Goal: Find contact information: Find specific fact

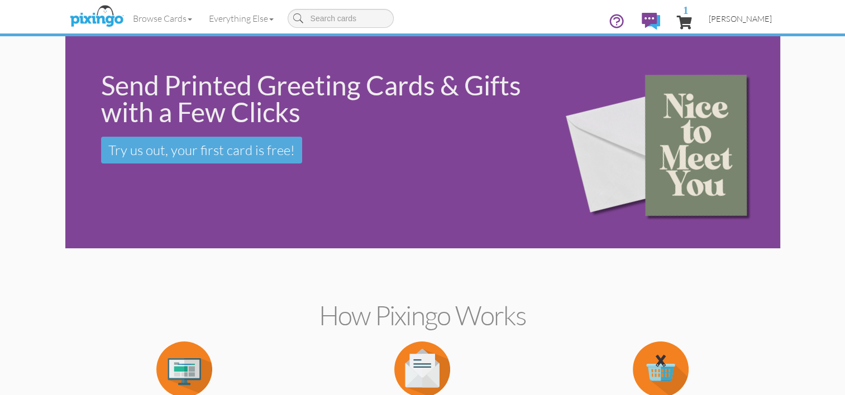
click at [758, 25] on link "[PERSON_NAME]" at bounding box center [740, 18] width 80 height 28
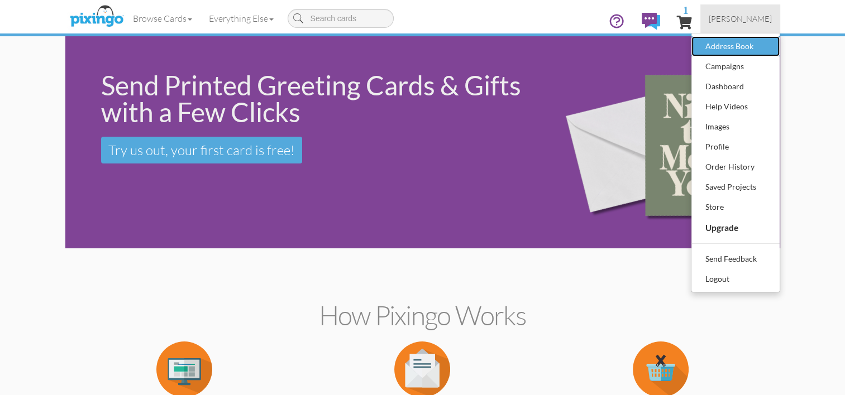
click at [746, 45] on div "Address Book" at bounding box center [735, 46] width 66 height 17
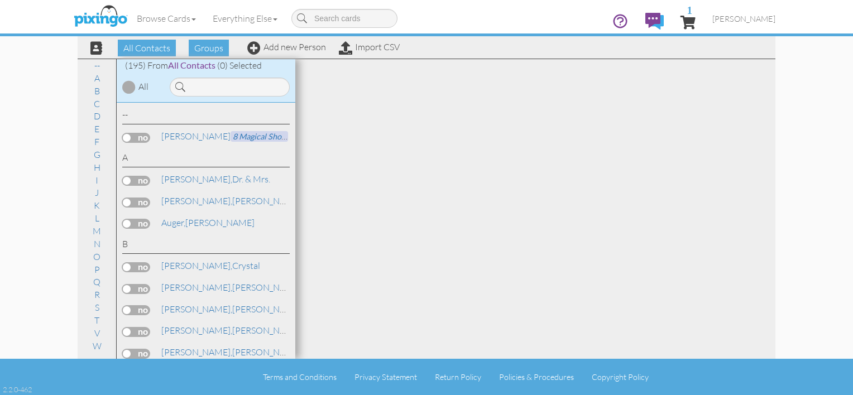
click at [234, 76] on div at bounding box center [228, 84] width 134 height 25
click at [233, 85] on input at bounding box center [230, 87] width 120 height 19
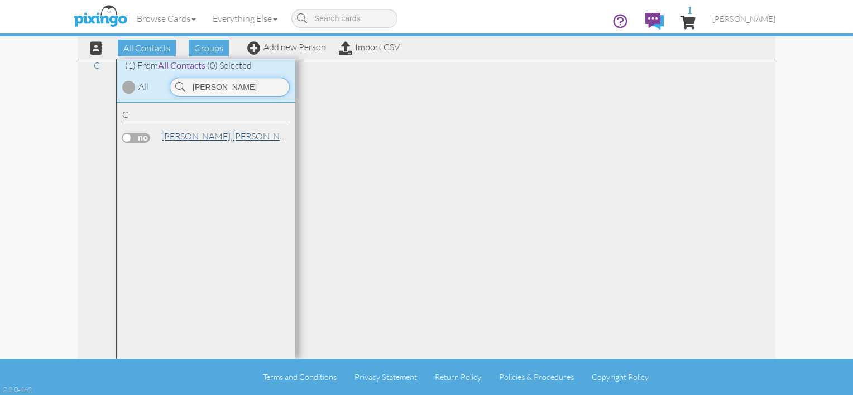
type input "[PERSON_NAME]"
click at [201, 133] on link "[PERSON_NAME]" at bounding box center [231, 136] width 142 height 13
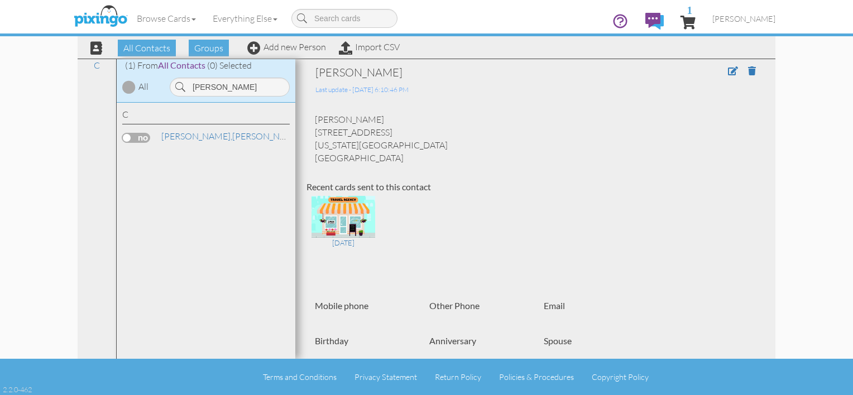
drag, startPoint x: 317, startPoint y: 132, endPoint x: 398, endPoint y: 132, distance: 81.5
click at [398, 132] on div "[PERSON_NAME] [STREET_ADDRESS] [US_STATE], WI 53575 [GEOGRAPHIC_DATA]" at bounding box center [535, 138] width 458 height 51
copy div "[STREET_ADDRESS]"
